Goal: Task Accomplishment & Management: Manage account settings

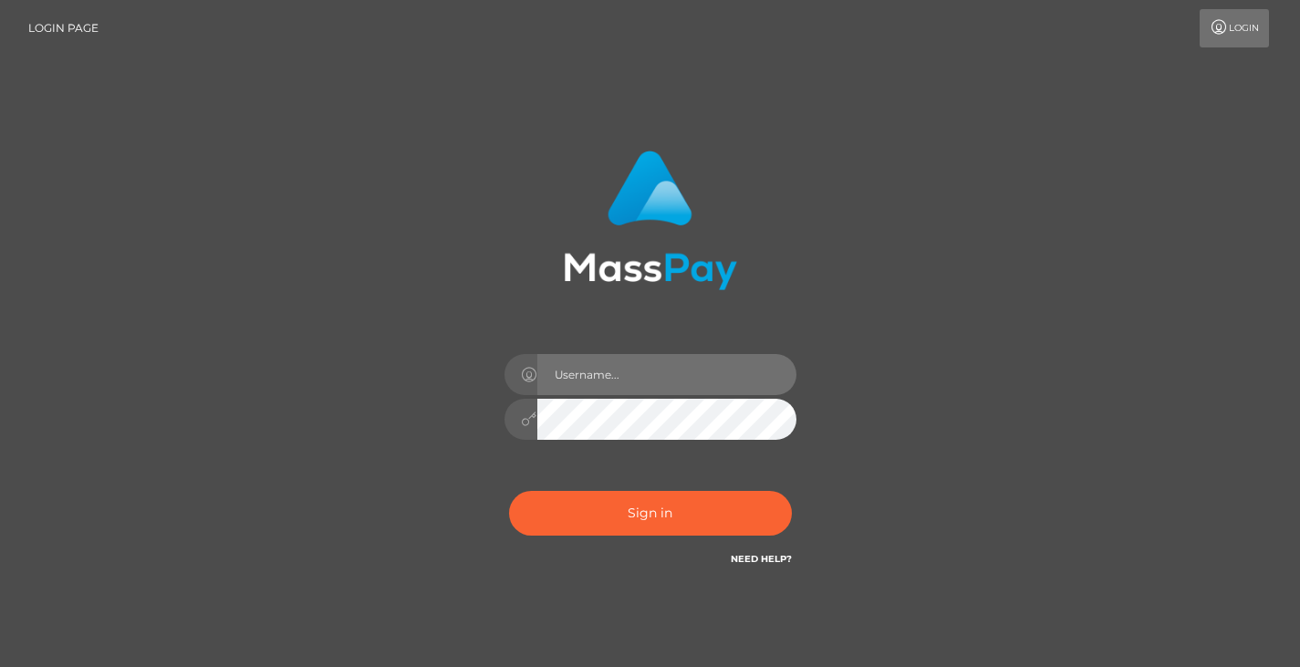
click at [691, 368] on input "text" at bounding box center [666, 374] width 259 height 41
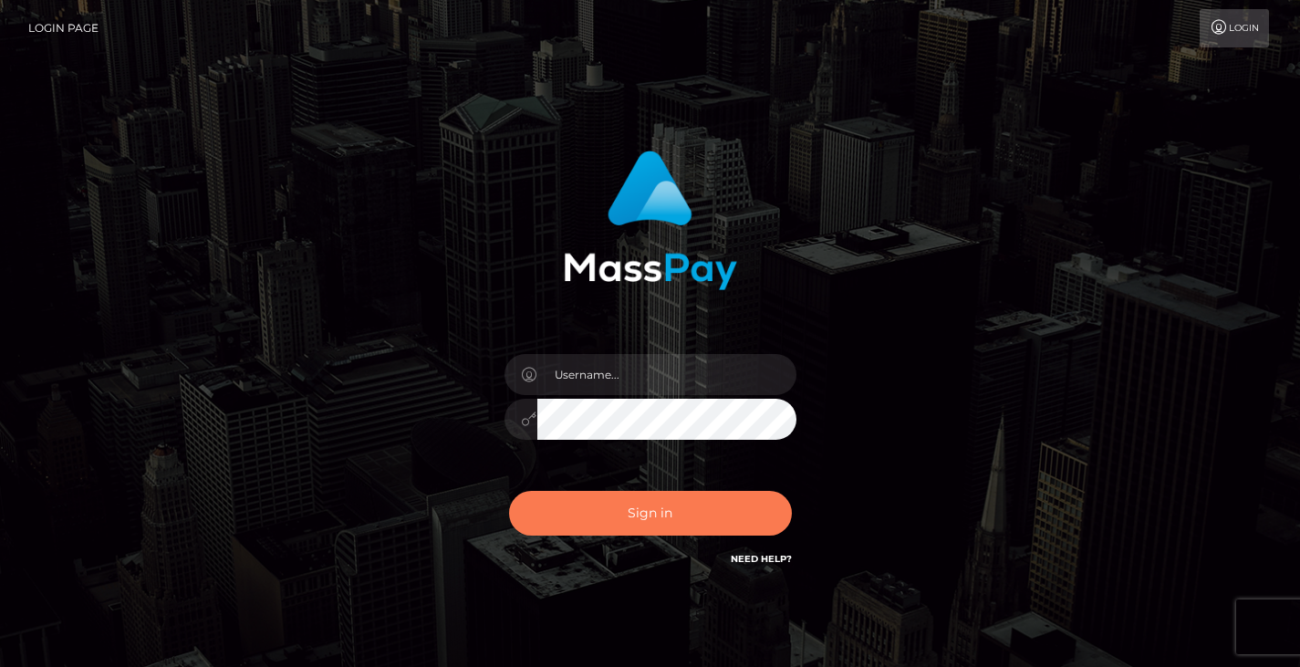
drag, startPoint x: 710, startPoint y: 393, endPoint x: 709, endPoint y: 514, distance: 121.3
click at [709, 514] on button "Sign in" at bounding box center [650, 513] width 283 height 45
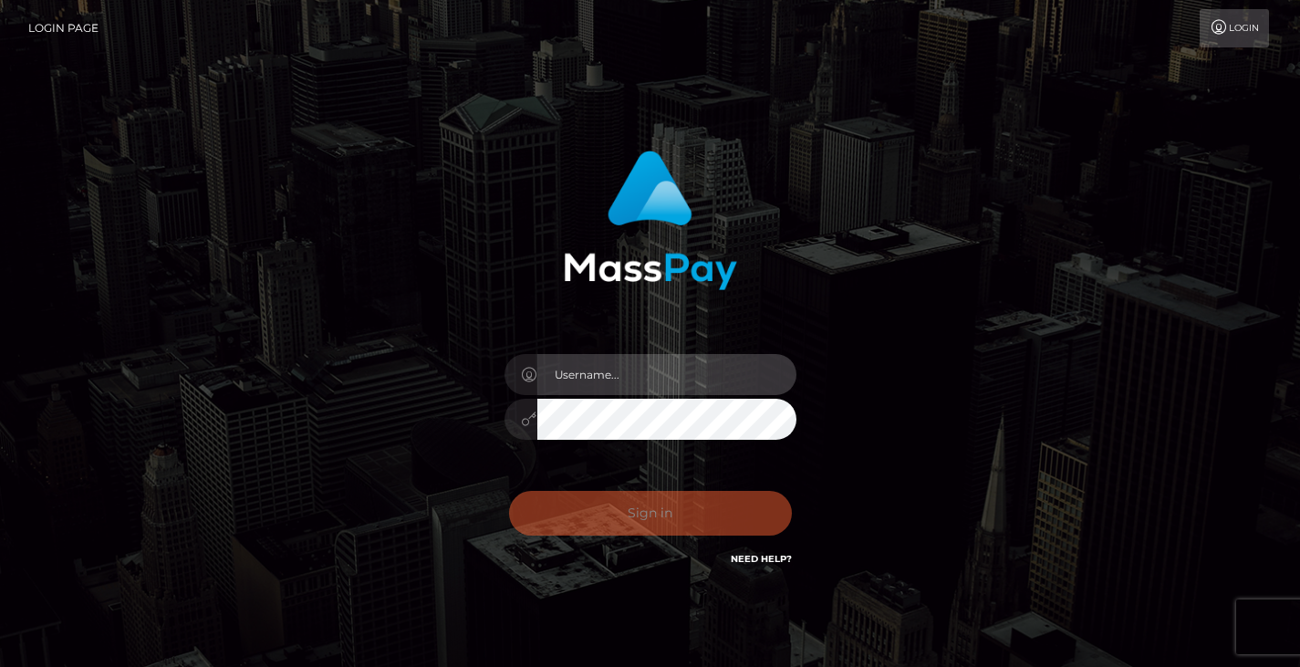
click at [632, 375] on input "text" at bounding box center [666, 374] width 259 height 41
type input "amiin2deep@hotmail.com"
